Goal: Task Accomplishment & Management: Use online tool/utility

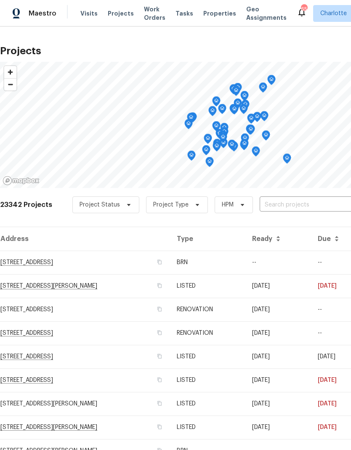
click at [310, 207] on input "text" at bounding box center [308, 205] width 96 height 13
type input "3259"
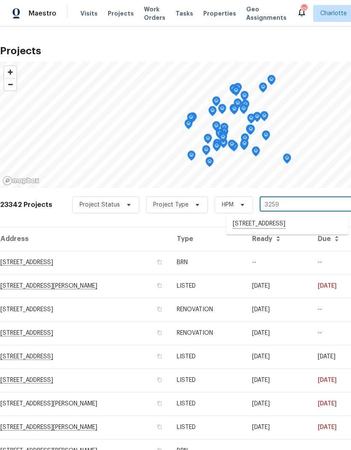
click at [285, 224] on li "[STREET_ADDRESS]" at bounding box center [287, 224] width 122 height 14
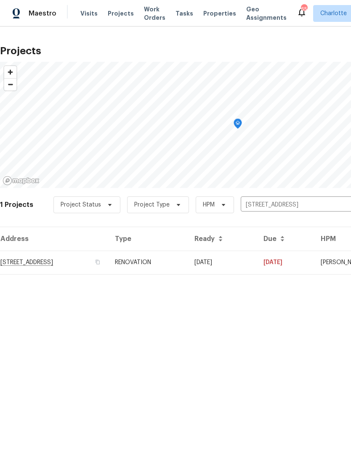
click at [257, 259] on td "[DATE]" at bounding box center [222, 263] width 69 height 24
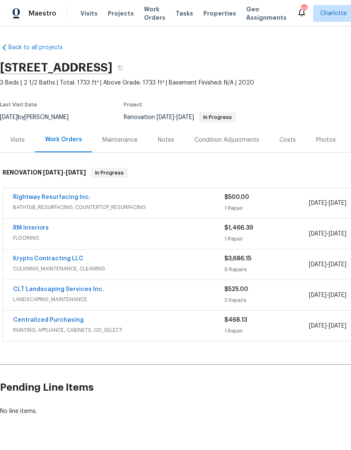
click at [117, 13] on span "Projects" at bounding box center [121, 13] width 26 height 8
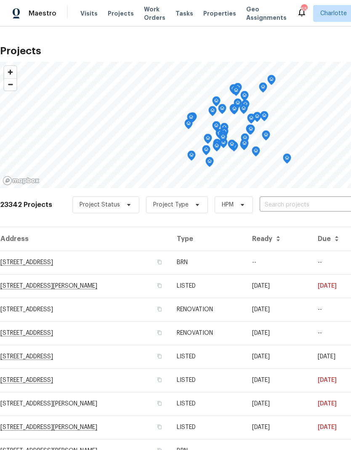
click at [293, 203] on input "text" at bounding box center [308, 205] width 96 height 13
type input "3032 green"
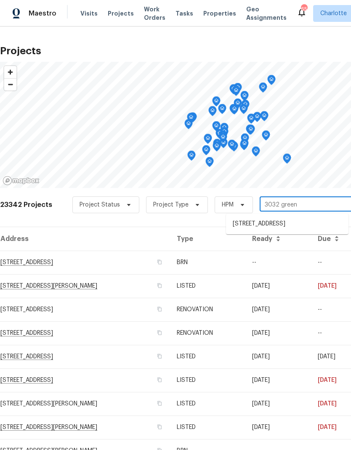
click at [323, 221] on li "[STREET_ADDRESS]" at bounding box center [287, 224] width 122 height 14
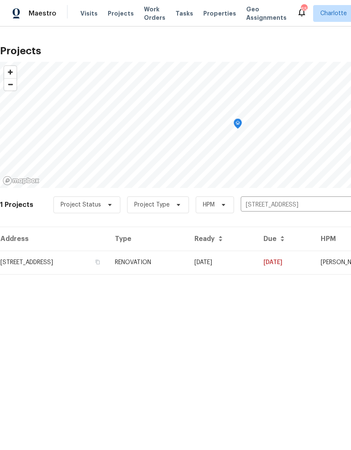
click at [257, 263] on td "[DATE]" at bounding box center [222, 263] width 69 height 24
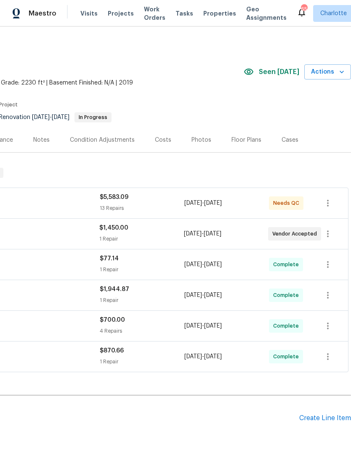
scroll to position [0, 125]
click at [341, 71] on icon "button" at bounding box center [341, 72] width 8 height 8
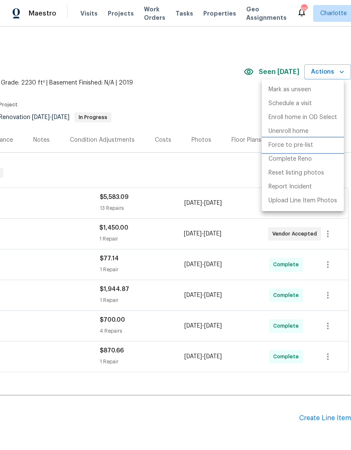
click at [305, 143] on p "Force to pre-list" at bounding box center [290, 145] width 45 height 9
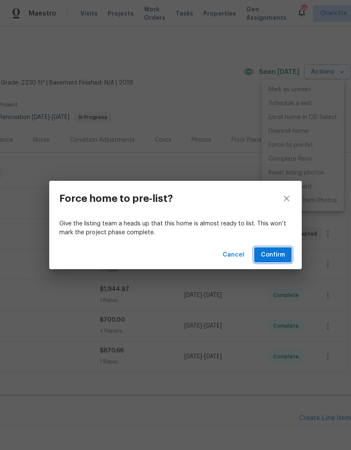
click at [281, 255] on span "Confirm" at bounding box center [273, 255] width 24 height 11
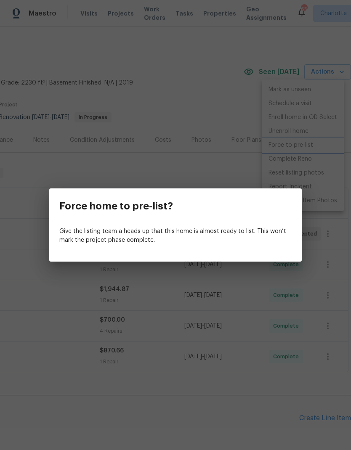
click at [229, 95] on div "Force home to pre-list? Give the listing team a heads up that this home is almo…" at bounding box center [175, 225] width 351 height 450
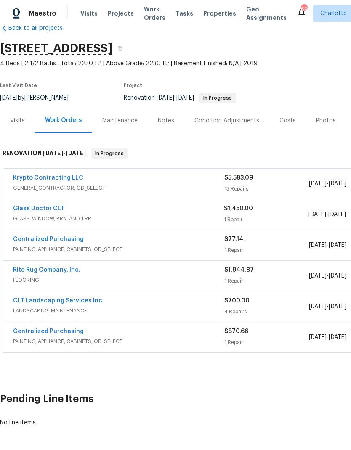
scroll to position [19, 0]
